Goal: Task Accomplishment & Management: Use online tool/utility

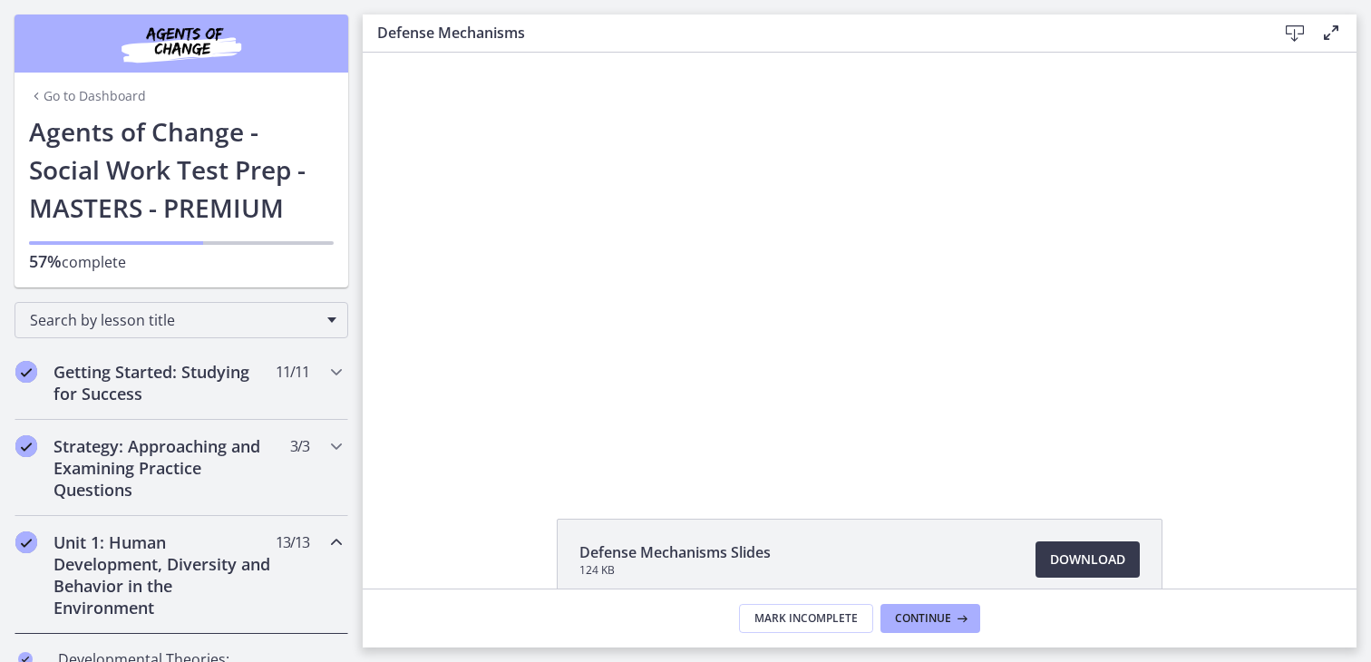
scroll to position [753, 0]
